Goal: Information Seeking & Learning: Understand process/instructions

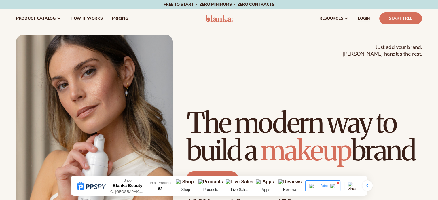
click at [358, 15] on link "LOGIN" at bounding box center [364, 18] width 21 height 18
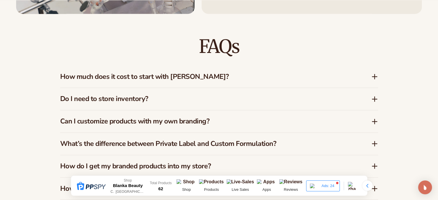
scroll to position [857, 0]
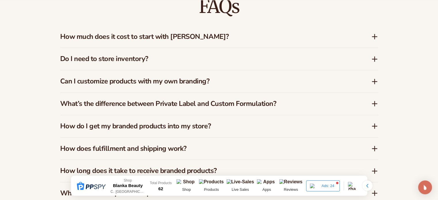
click at [377, 39] on icon at bounding box center [374, 36] width 7 height 7
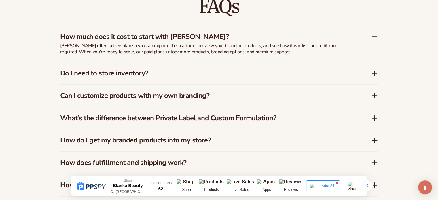
click at [373, 73] on icon at bounding box center [375, 73] width 5 height 0
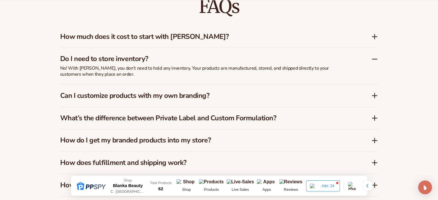
scroll to position [886, 0]
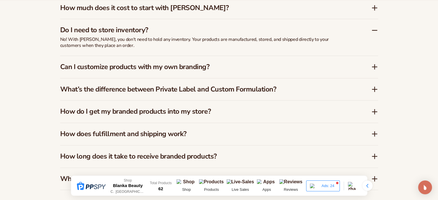
click at [367, 108] on div "How do I get my branded products into my store?" at bounding box center [215, 111] width 311 height 8
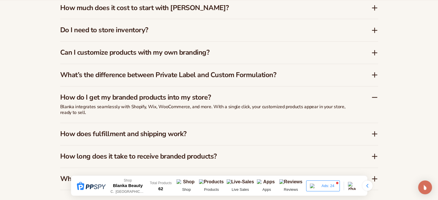
click at [376, 133] on icon at bounding box center [374, 134] width 7 height 7
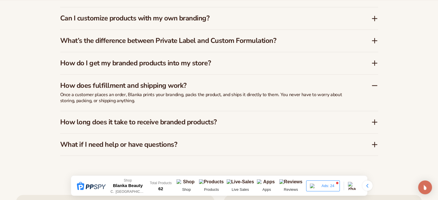
scroll to position [943, 0]
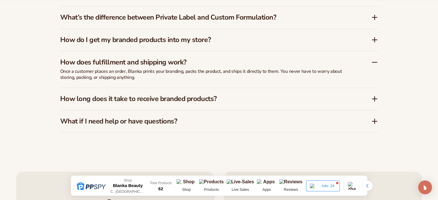
click at [189, 103] on div "How long does it take to receive branded products?" at bounding box center [219, 99] width 318 height 22
